Goal: Task Accomplishment & Management: Manage account settings

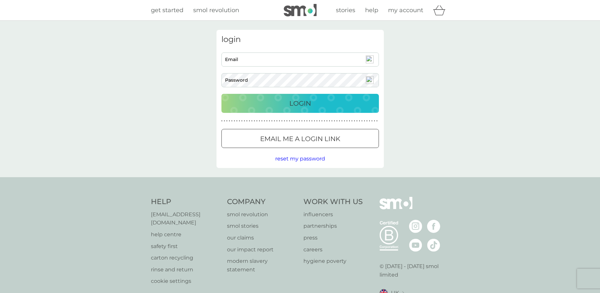
type input "[EMAIL_ADDRESS][DOMAIN_NAME]"
click at [282, 100] on div "Login" at bounding box center [300, 103] width 144 height 11
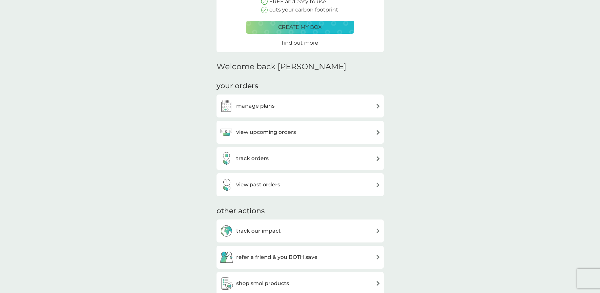
scroll to position [105, 0]
click at [376, 104] on img at bounding box center [378, 105] width 5 height 5
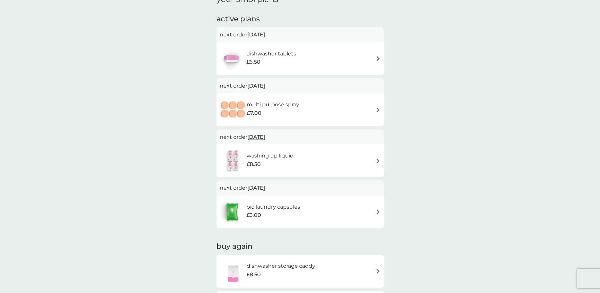
scroll to position [117, 0]
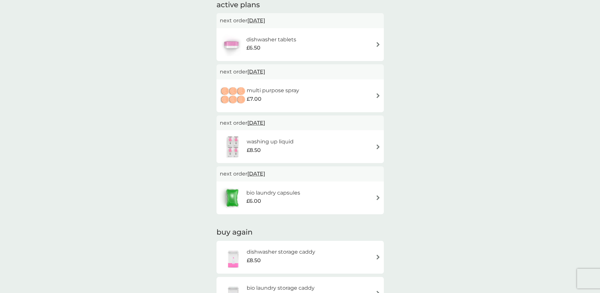
click at [380, 197] on img at bounding box center [378, 197] width 5 height 5
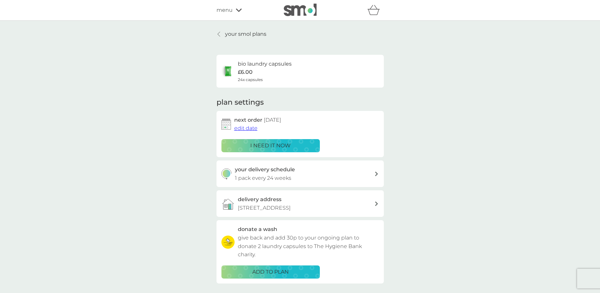
click at [242, 128] on span "edit date" at bounding box center [245, 128] width 23 height 6
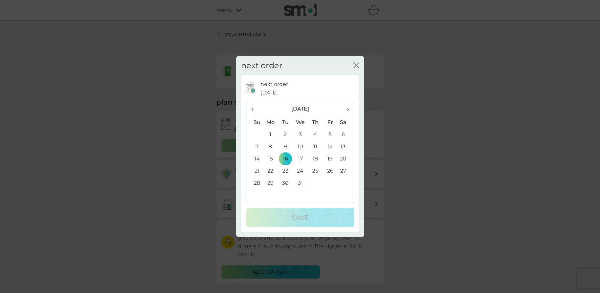
scroll to position [7, 0]
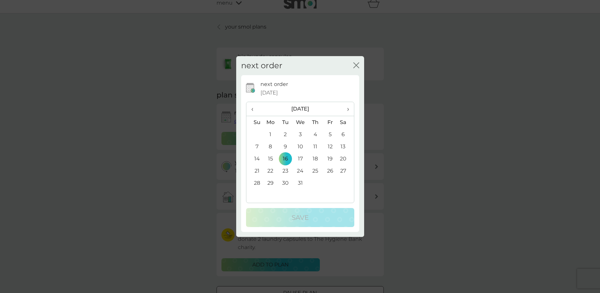
click at [252, 106] on span "‹" at bounding box center [254, 109] width 7 height 14
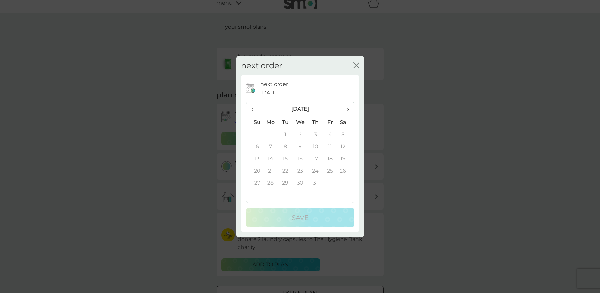
click at [346, 107] on span "›" at bounding box center [345, 109] width 7 height 14
click at [329, 146] on td "12" at bounding box center [330, 146] width 15 height 12
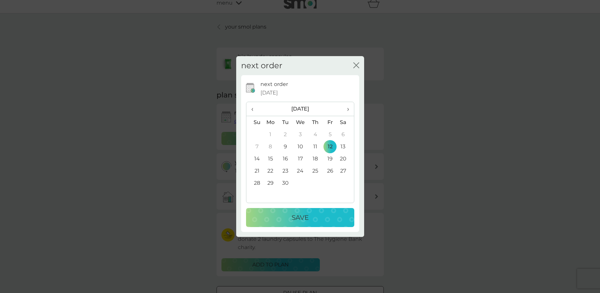
click at [314, 217] on div "Save" at bounding box center [300, 217] width 95 height 11
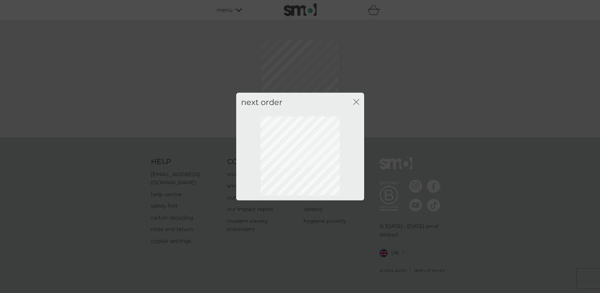
scroll to position [0, 0]
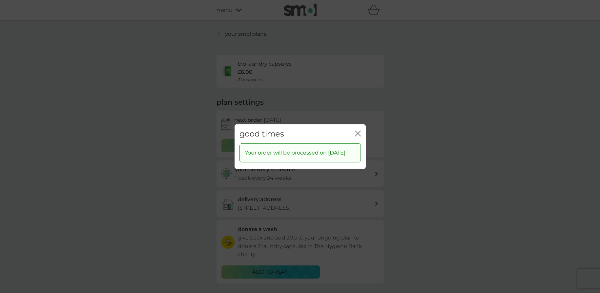
click at [357, 130] on icon "close" at bounding box center [358, 133] width 6 height 6
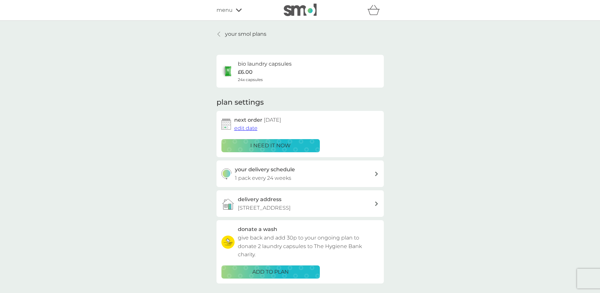
click at [223, 8] on span "menu" at bounding box center [225, 10] width 16 height 9
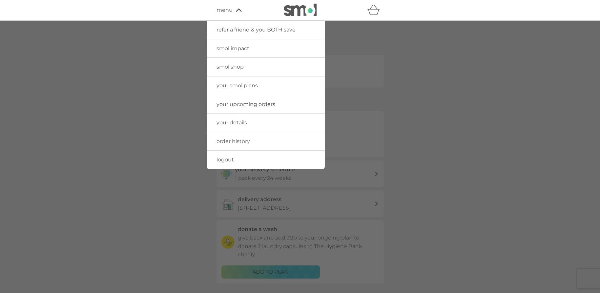
click at [226, 159] on span "logout" at bounding box center [225, 160] width 17 height 6
